Goal: Task Accomplishment & Management: Manage account settings

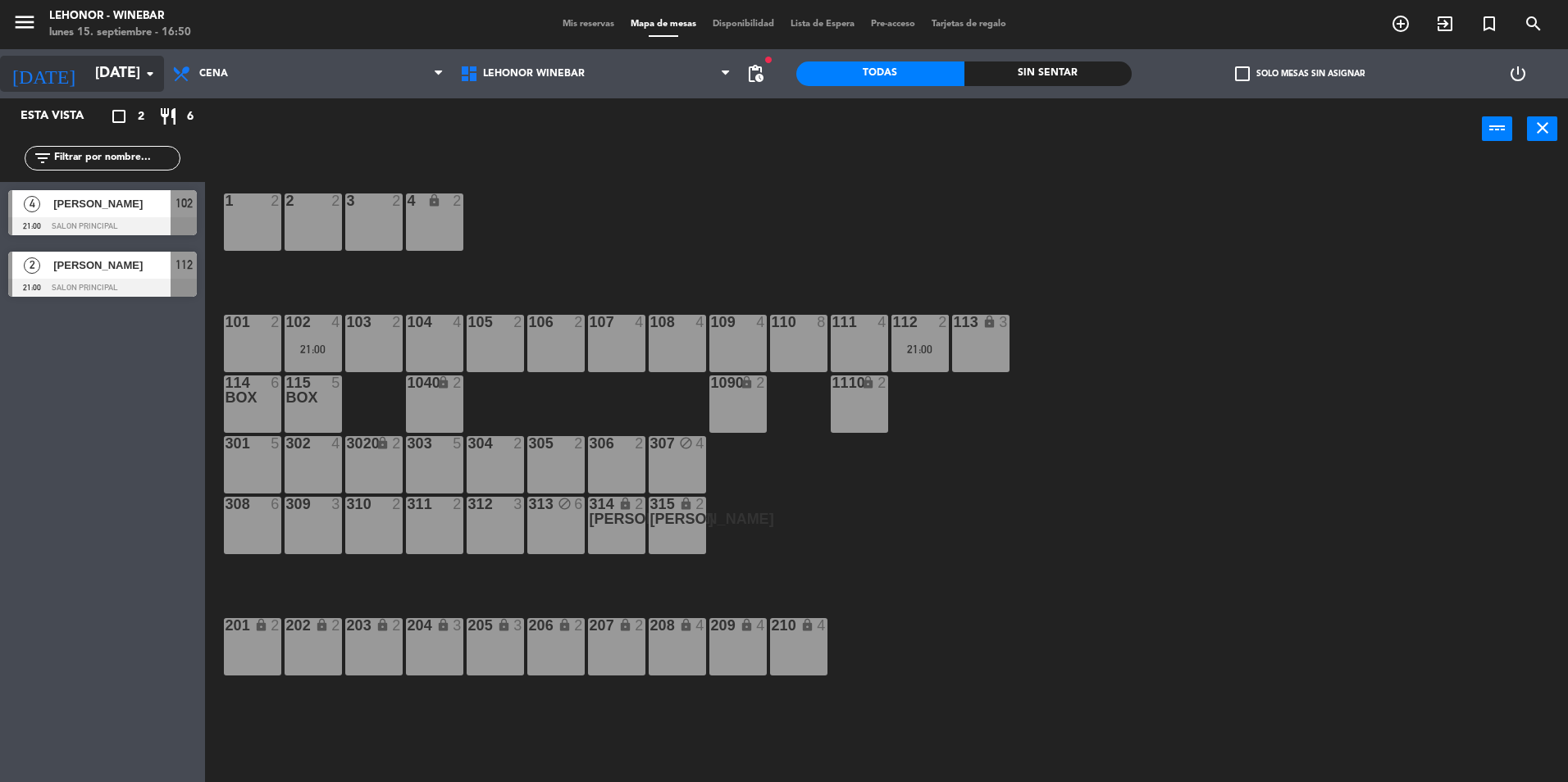
click at [143, 72] on icon "arrow_drop_down" at bounding box center [150, 73] width 20 height 20
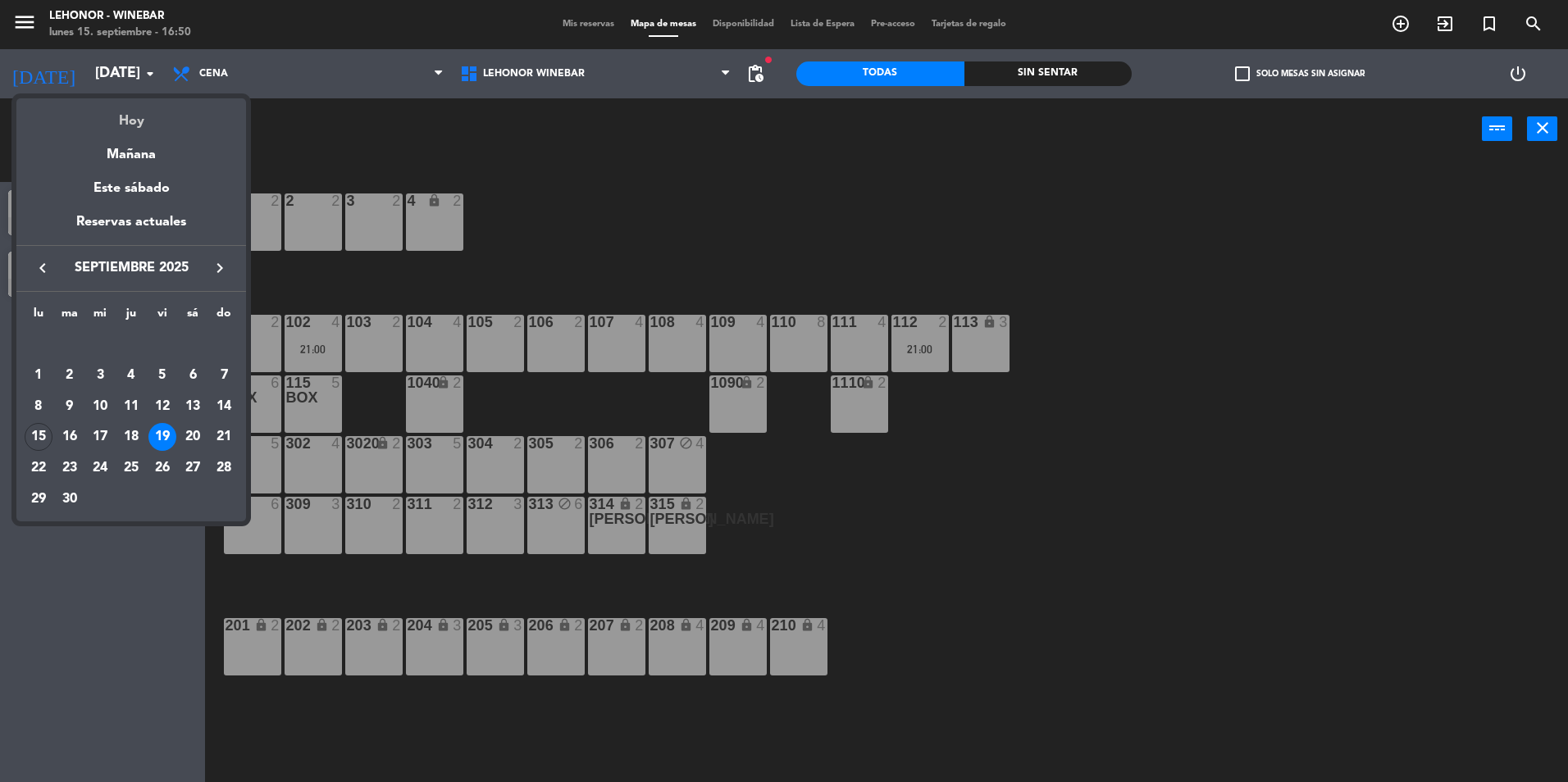
click at [136, 116] on div "Hoy" at bounding box center [131, 115] width 229 height 33
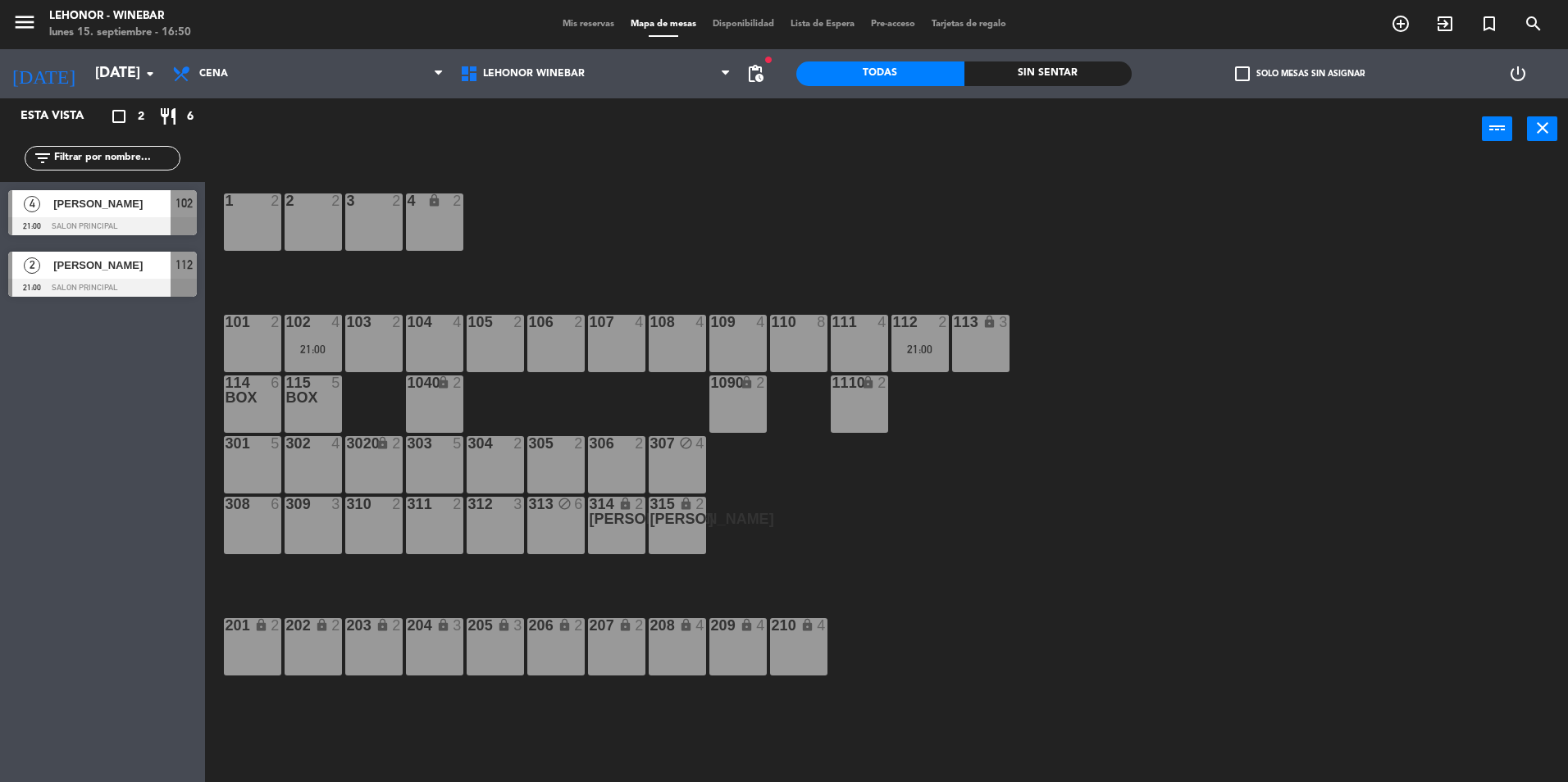
type input "[DATE]"
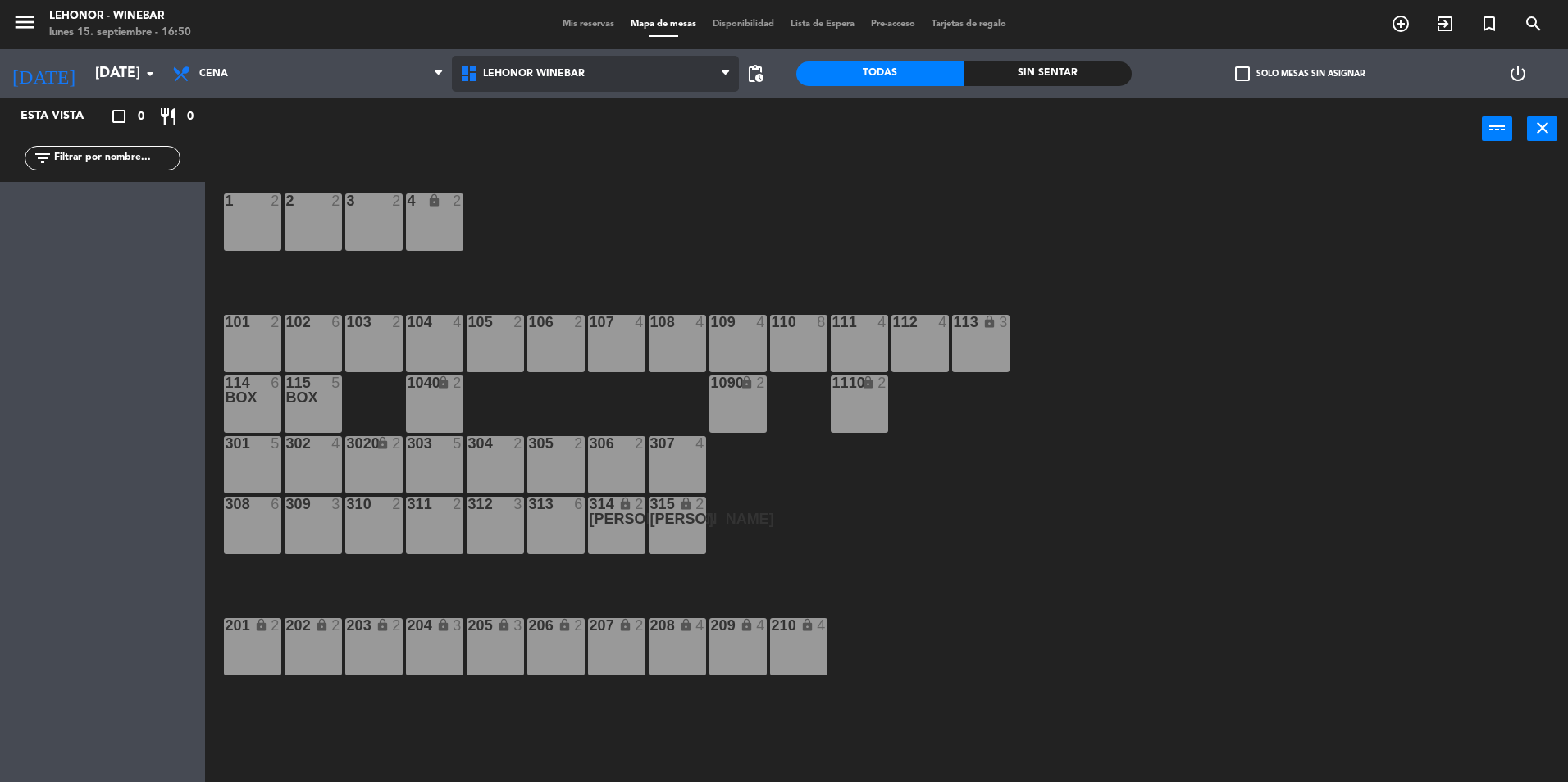
click at [731, 72] on span at bounding box center [729, 74] width 17 height 16
click at [469, 78] on icon at bounding box center [471, 73] width 24 height 20
click at [463, 77] on icon at bounding box center [471, 73] width 24 height 20
click at [466, 77] on icon at bounding box center [471, 73] width 24 height 20
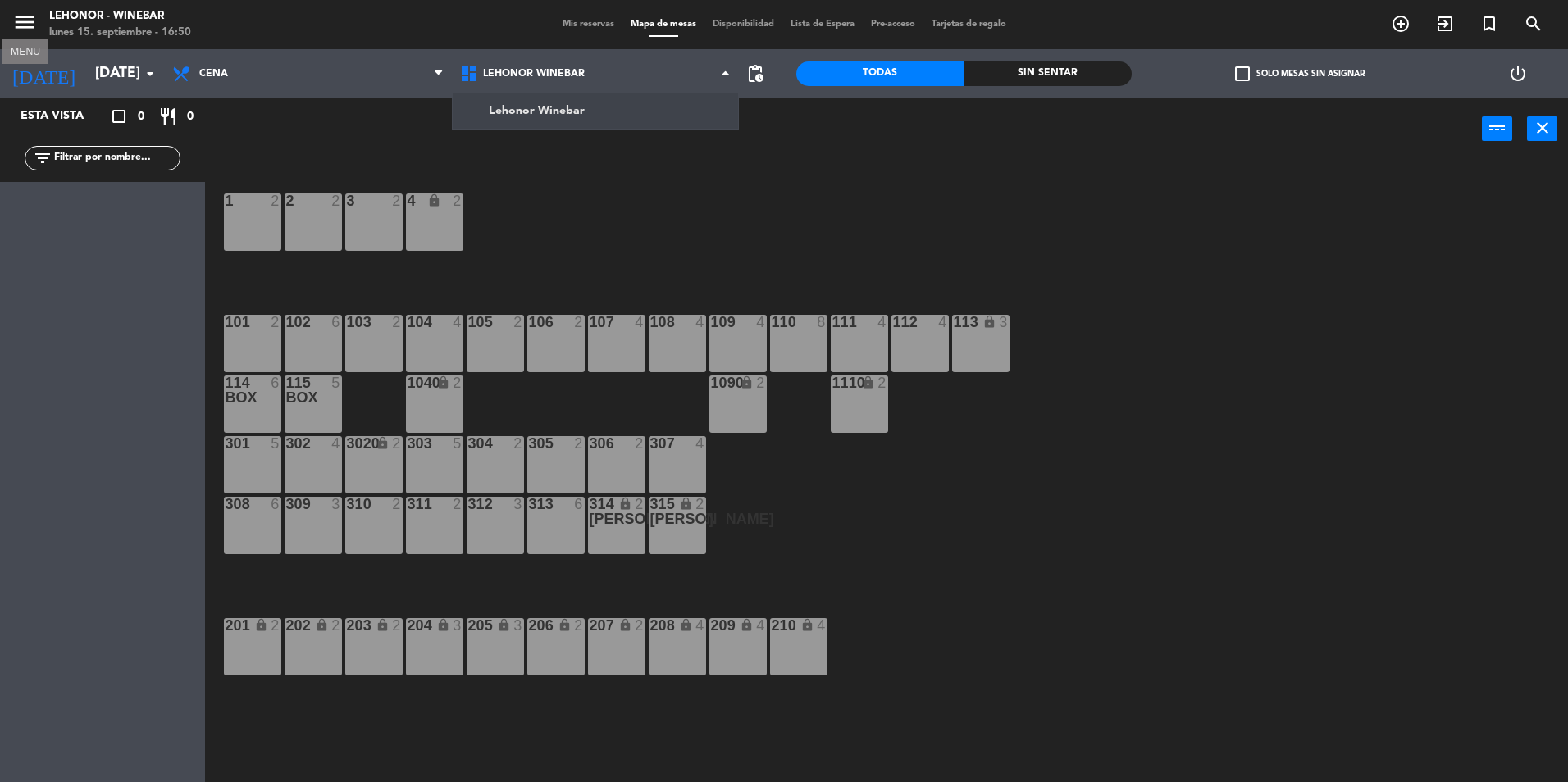
click at [25, 18] on icon "menu" at bounding box center [24, 22] width 24 height 24
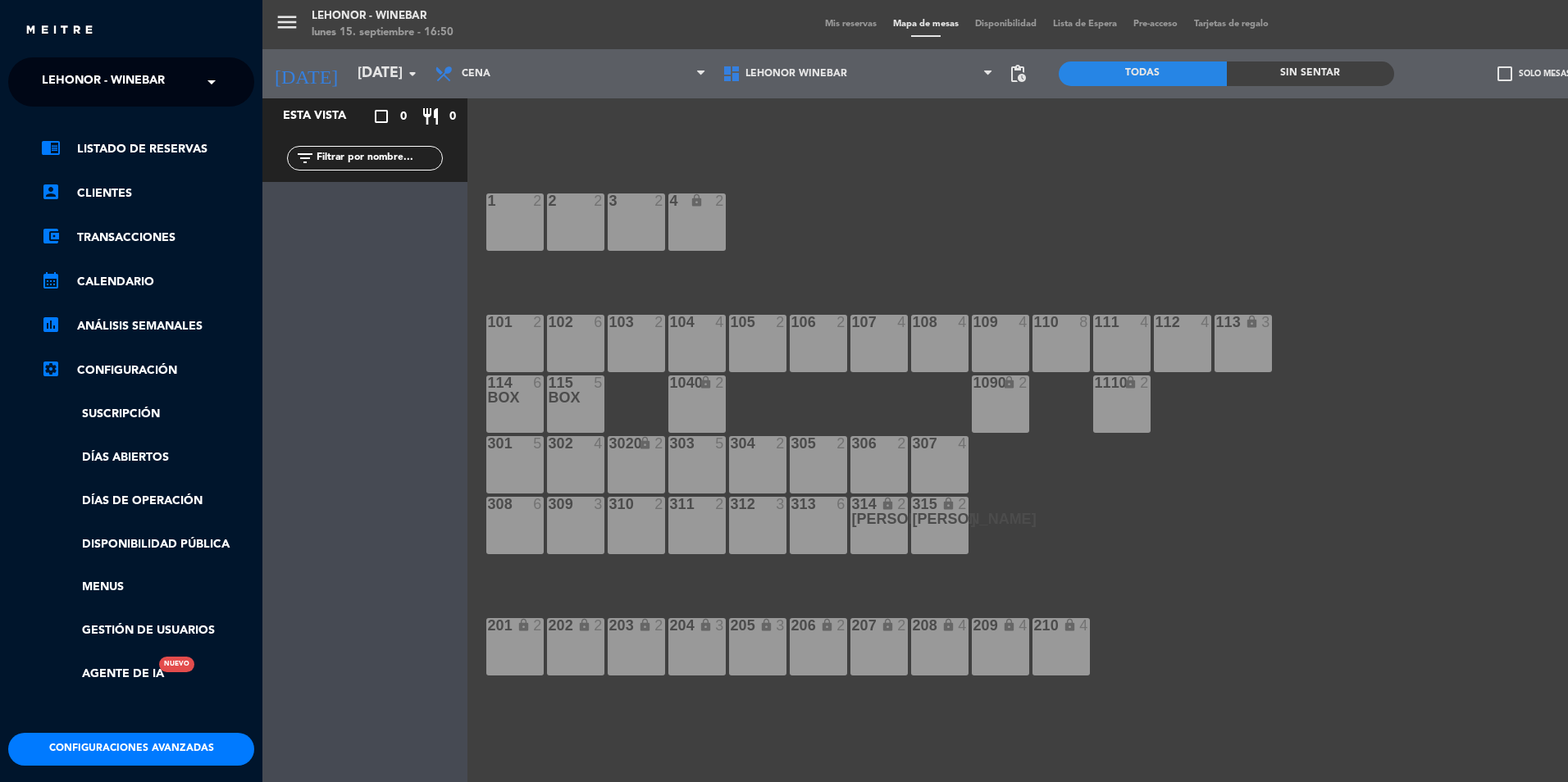
click at [205, 79] on span at bounding box center [216, 81] width 27 height 34
click at [123, 122] on span "Lehonor - Brasas & Resto" at bounding box center [101, 126] width 167 height 19
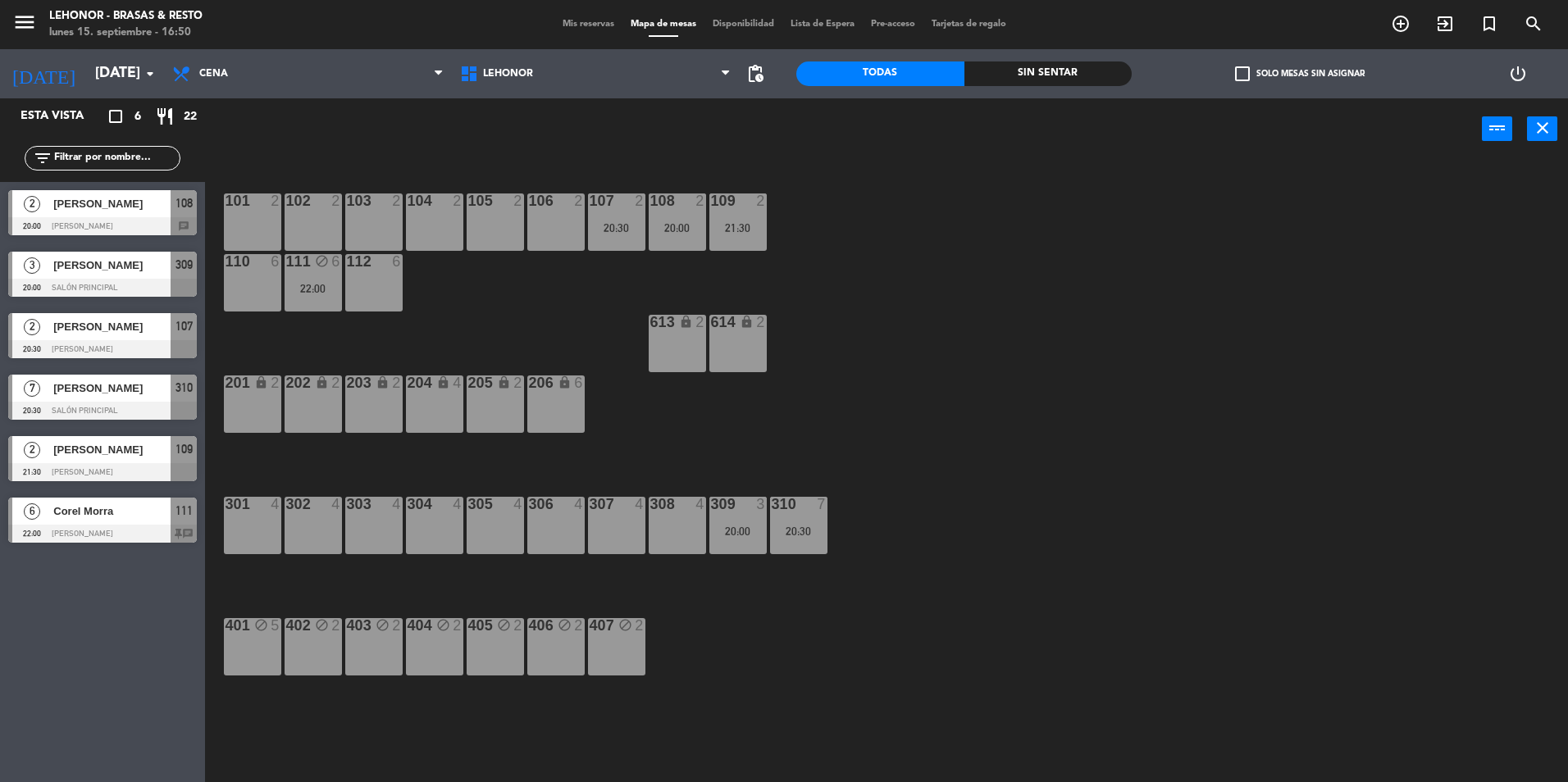
click at [583, 26] on span "Mis reservas" at bounding box center [588, 24] width 68 height 9
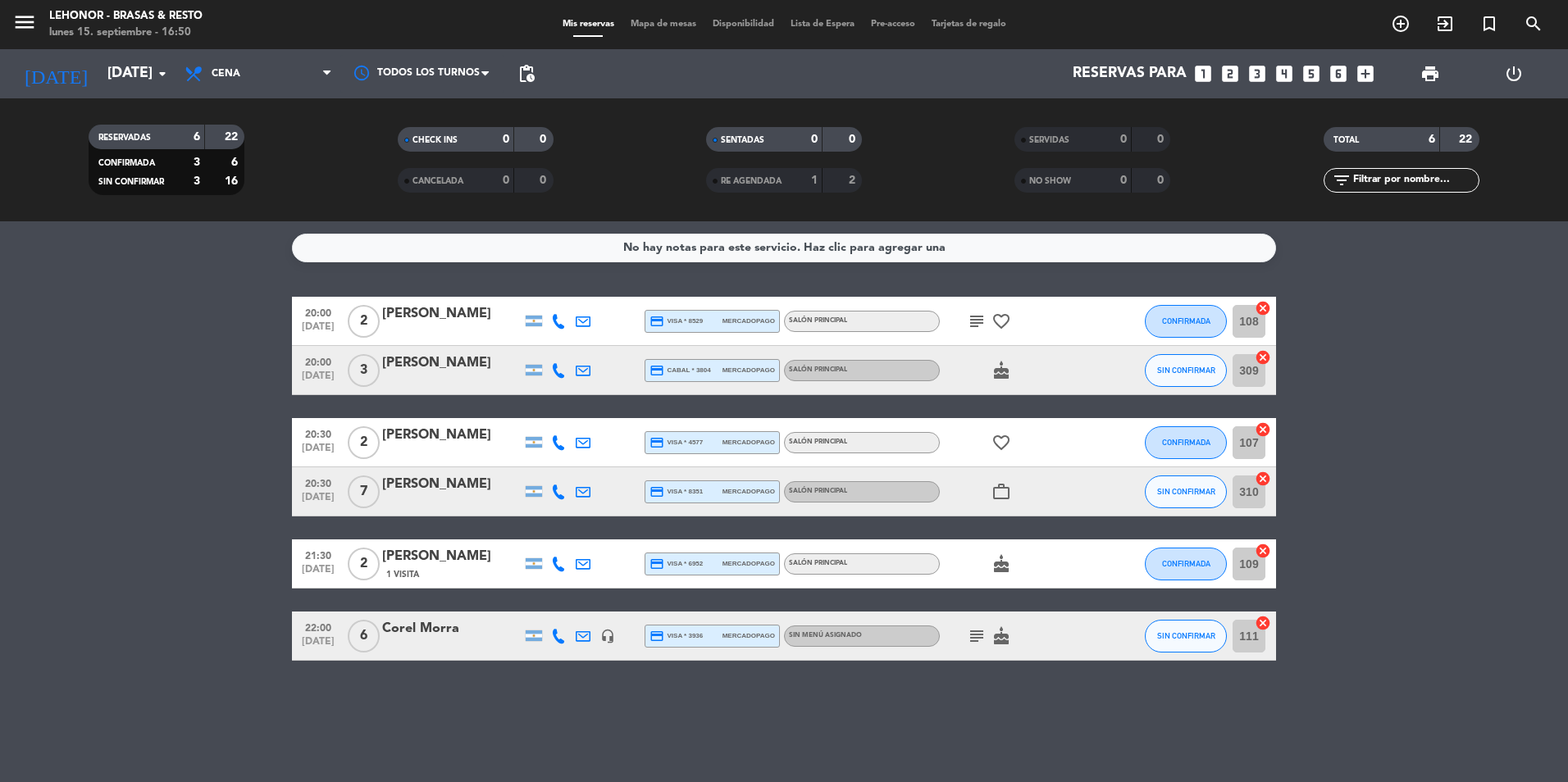
click at [977, 319] on icon "subject" at bounding box center [977, 321] width 20 height 20
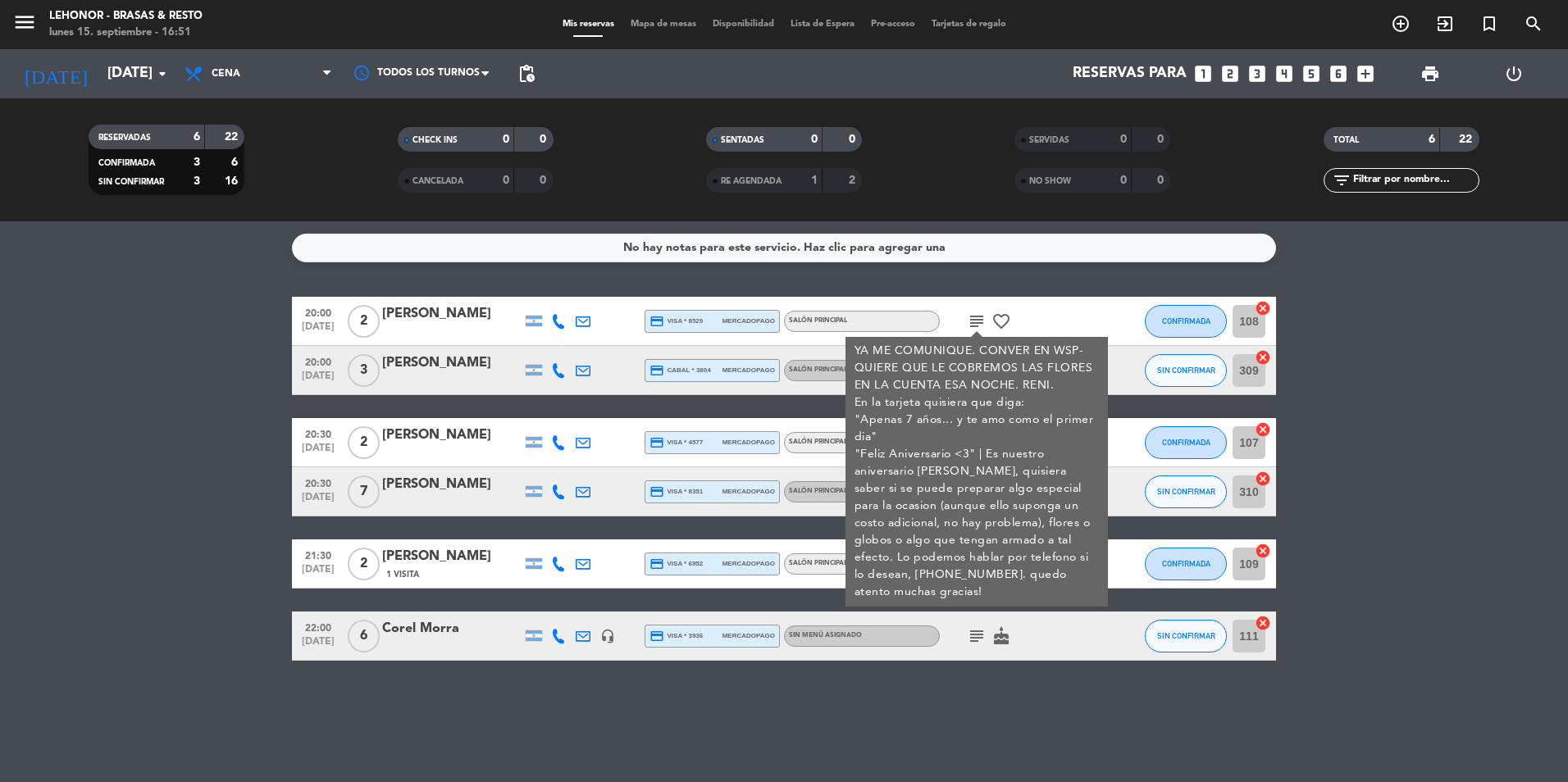
click at [1326, 334] on bookings-row "20:00 [DATE] 2 [PERSON_NAME] credit_card visa * 8529 mercadopago SALÓN PRINCIPA…" at bounding box center [784, 479] width 1568 height 365
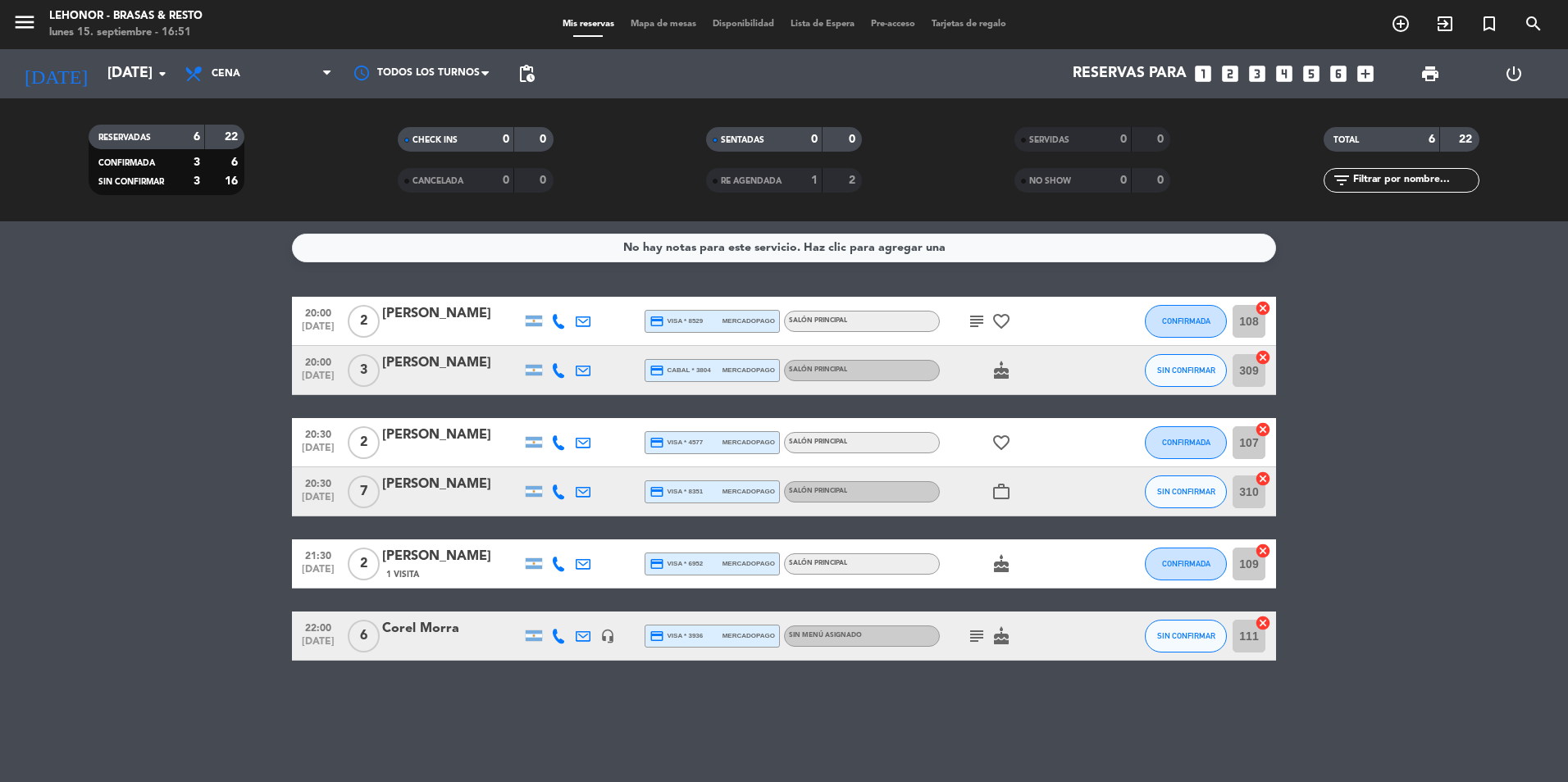
click at [972, 651] on div "subject cake" at bounding box center [1013, 635] width 148 height 48
click at [971, 633] on icon "subject" at bounding box center [977, 636] width 20 height 20
click at [978, 631] on icon "subject" at bounding box center [977, 636] width 20 height 20
click at [999, 494] on icon "work_outline" at bounding box center [1002, 492] width 20 height 20
